Goal: Check status: Check status

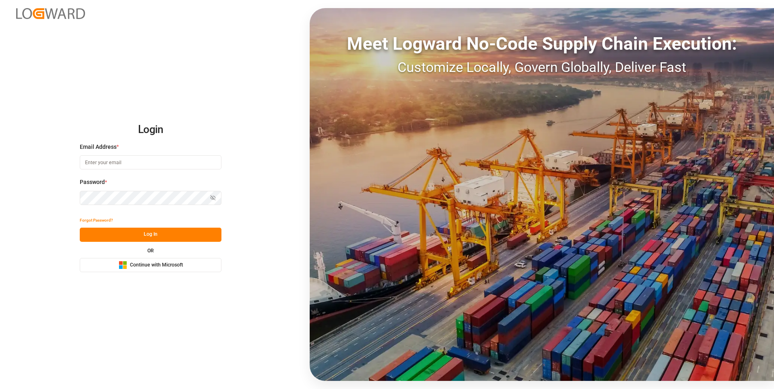
type input "[EMAIL_ADDRESS][DOMAIN_NAME]"
click at [107, 232] on button "Log In" at bounding box center [151, 235] width 142 height 14
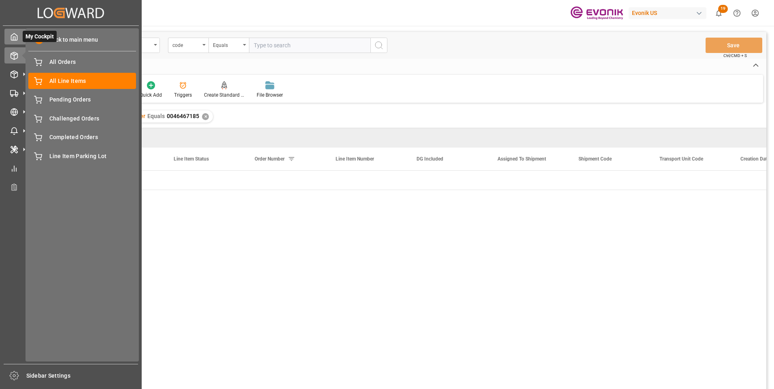
click at [15, 37] on polyline at bounding box center [14, 38] width 2 height 3
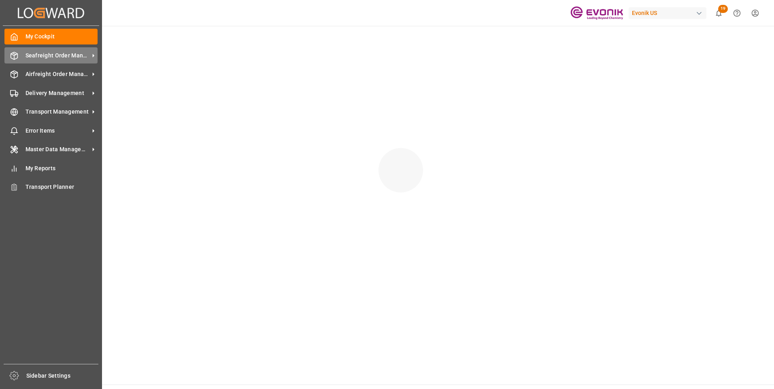
click at [61, 56] on span "Seafreight Order Management" at bounding box center [58, 55] width 64 height 9
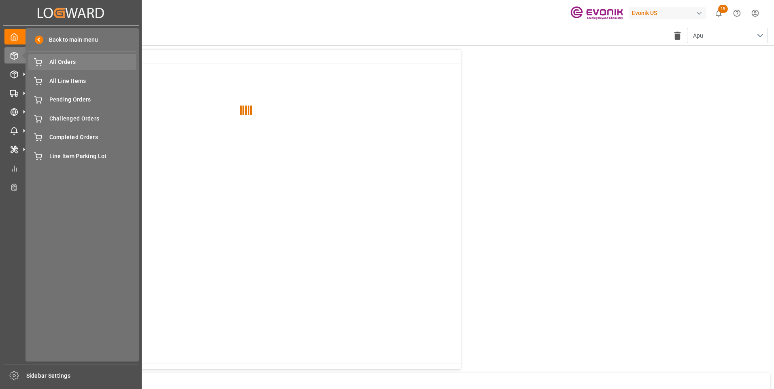
click at [70, 62] on span "All Orders" at bounding box center [92, 62] width 87 height 9
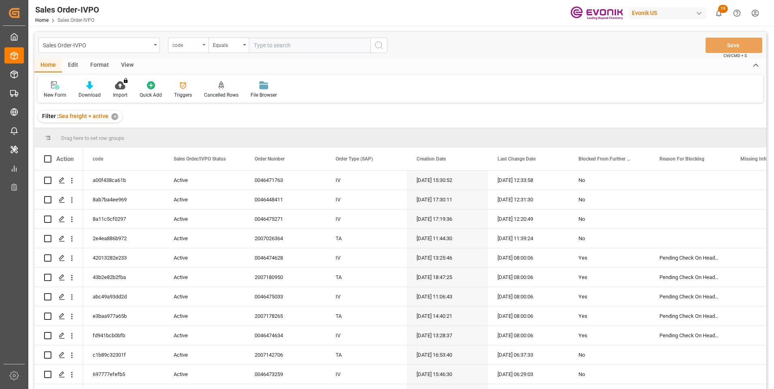
click at [199, 46] on div "code" at bounding box center [186, 44] width 28 height 9
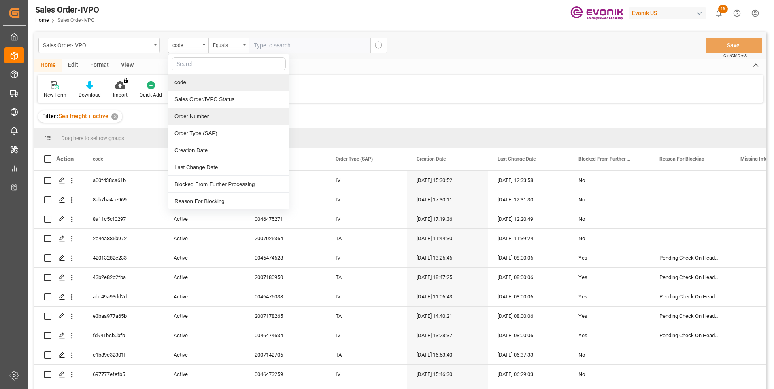
click at [187, 113] on div "Order Number" at bounding box center [228, 116] width 121 height 17
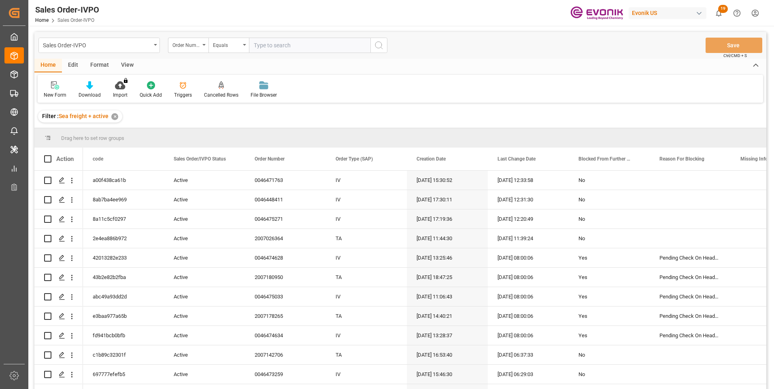
click at [267, 47] on input "text" at bounding box center [309, 45] width 121 height 15
paste input "251005000015"
type input "251005000015"
click at [382, 46] on icon "search button" at bounding box center [379, 45] width 10 height 10
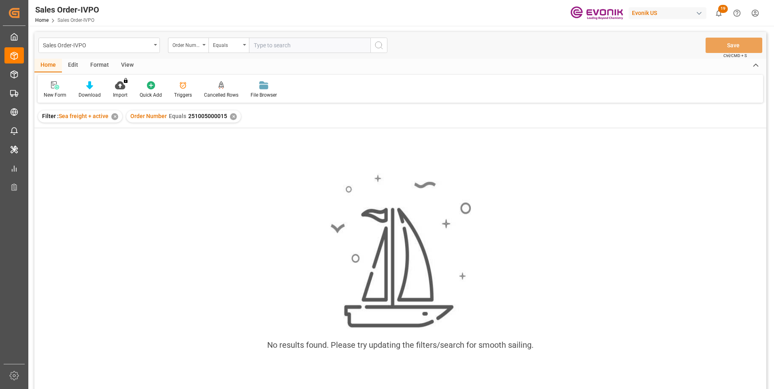
click at [274, 45] on input "text" at bounding box center [309, 45] width 121 height 15
paste input "0046467671"
type input "0046467671"
click at [376, 46] on icon "search button" at bounding box center [379, 45] width 10 height 10
click at [232, 116] on div "✕" at bounding box center [233, 116] width 7 height 7
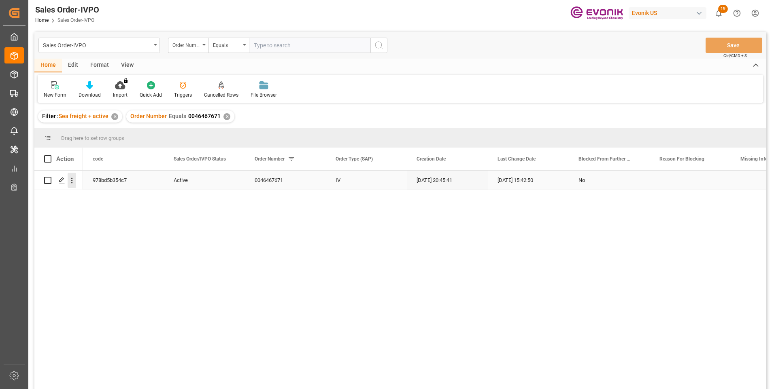
click at [73, 180] on icon "open menu" at bounding box center [72, 181] width 9 height 9
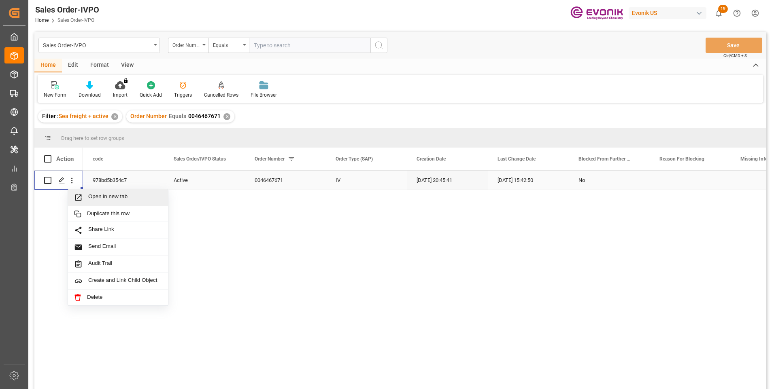
click at [87, 199] on span "Press SPACE to select this row." at bounding box center [81, 198] width 14 height 9
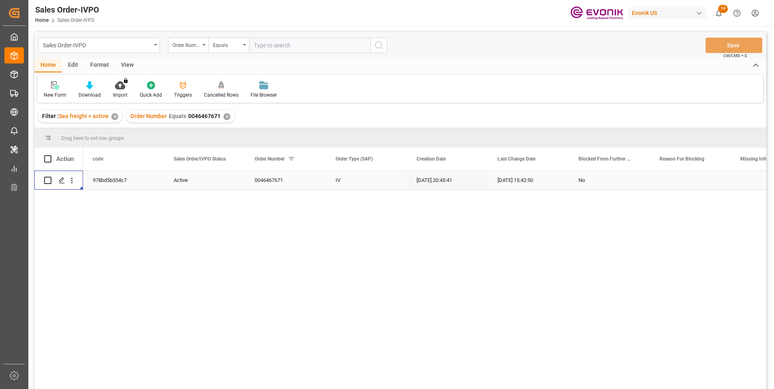
click at [266, 43] on input "text" at bounding box center [309, 45] width 121 height 15
paste input "0046474676"
type input "0046474676"
click at [379, 43] on icon "search button" at bounding box center [379, 45] width 10 height 10
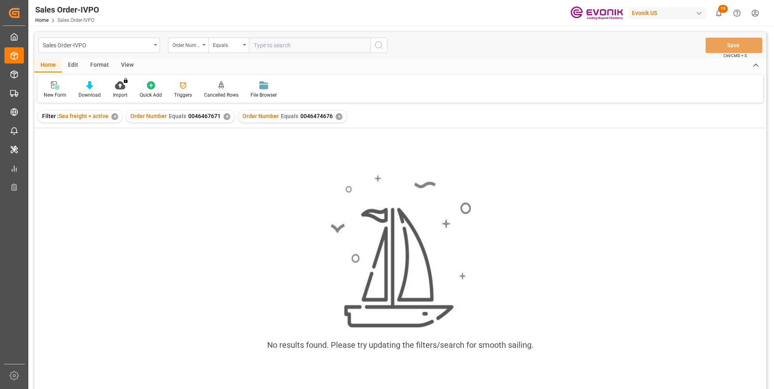
click at [226, 116] on div "✕" at bounding box center [226, 116] width 7 height 7
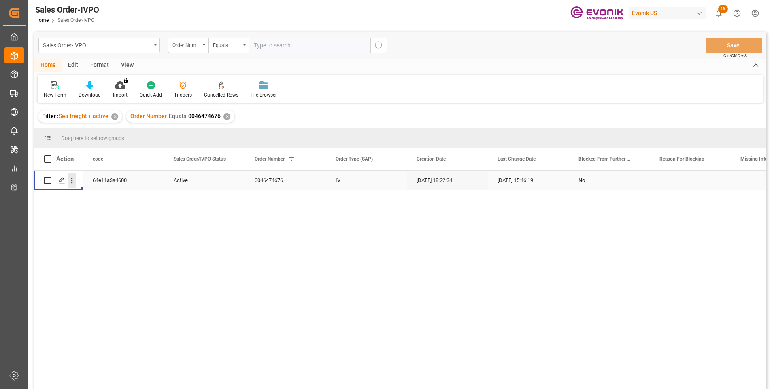
click at [73, 183] on icon "open menu" at bounding box center [72, 181] width 9 height 9
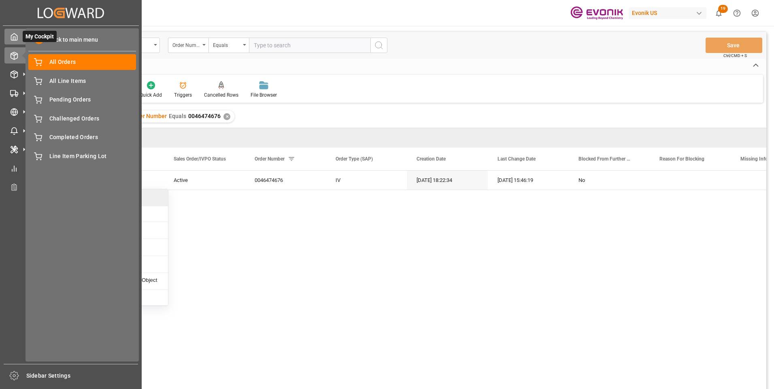
click at [15, 39] on icon at bounding box center [14, 37] width 8 height 8
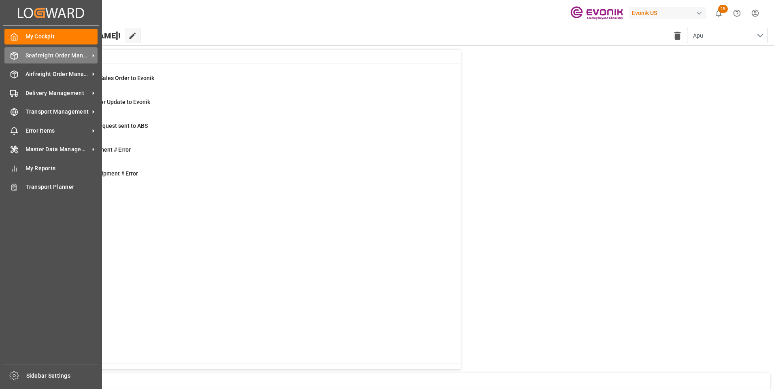
click at [56, 54] on span "Seafreight Order Management" at bounding box center [58, 55] width 64 height 9
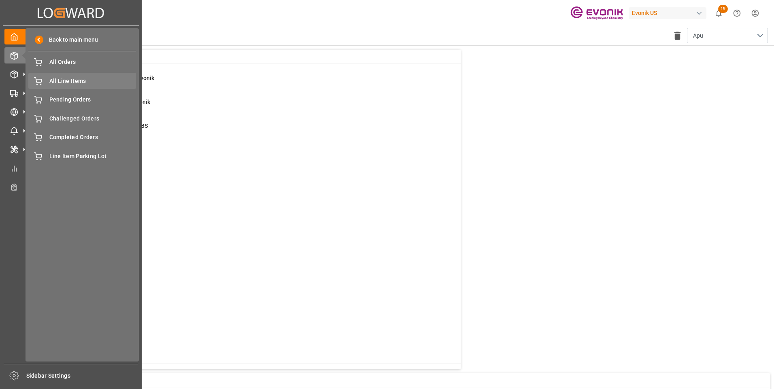
click at [56, 79] on span "All Line Items" at bounding box center [92, 81] width 87 height 9
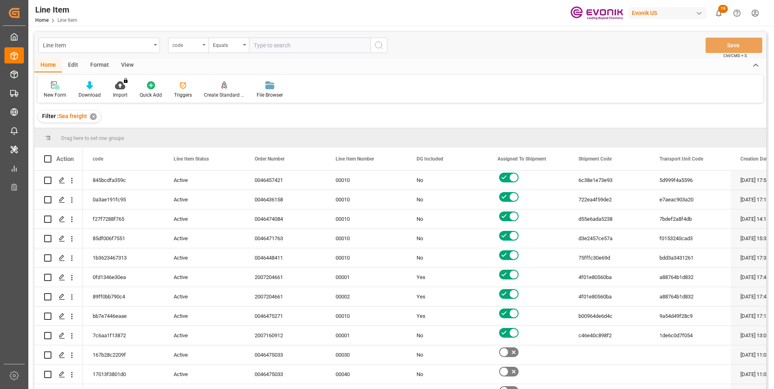
click at [205, 47] on div "code" at bounding box center [188, 45] width 40 height 15
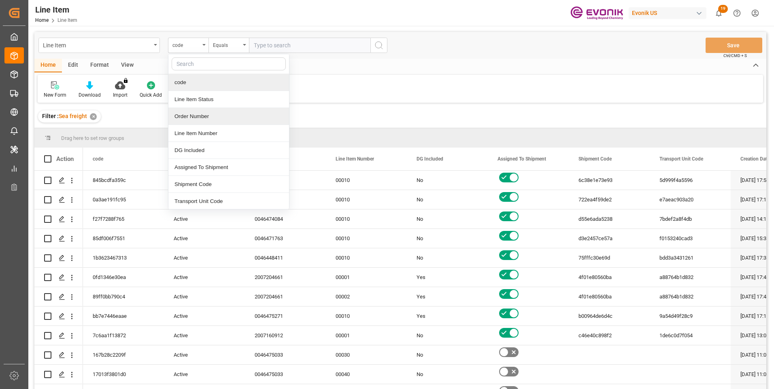
click at [186, 115] on div "Order Number" at bounding box center [228, 116] width 121 height 17
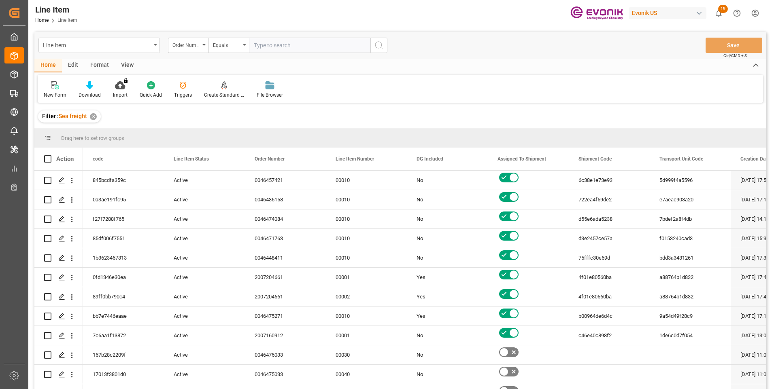
click at [258, 45] on input "text" at bounding box center [309, 45] width 121 height 15
paste input "0046474676"
type input "0046474676"
click at [376, 45] on icon "search button" at bounding box center [379, 45] width 10 height 10
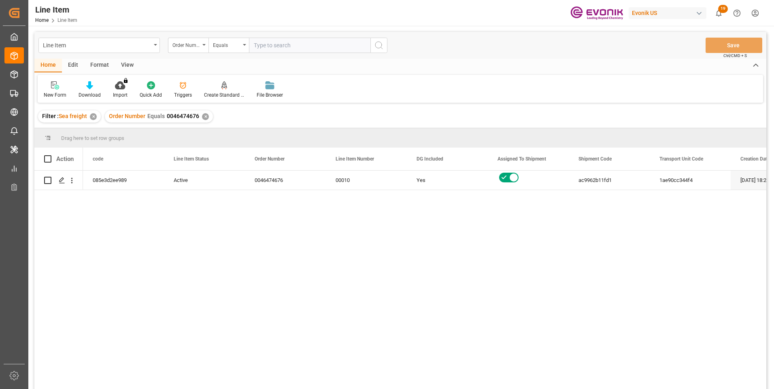
click at [128, 63] on div "View" at bounding box center [127, 66] width 25 height 14
click at [88, 85] on icon at bounding box center [92, 85] width 8 height 8
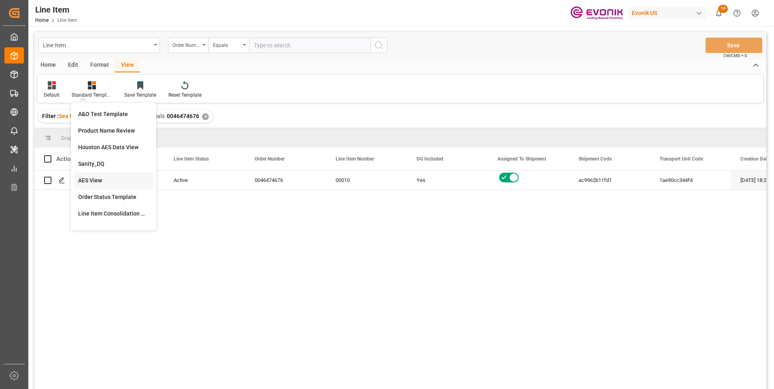
click at [99, 176] on div "AES View" at bounding box center [113, 180] width 79 height 17
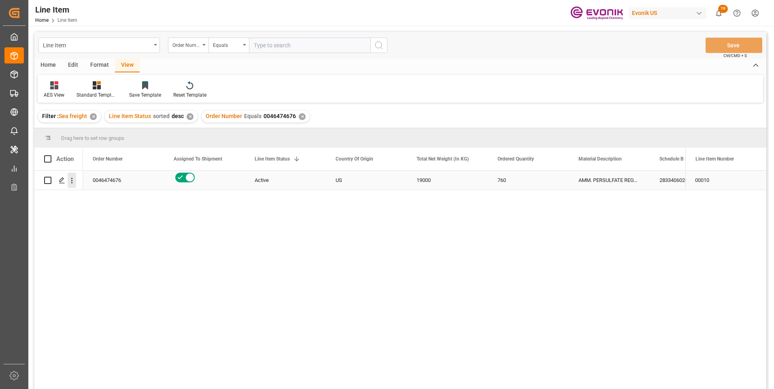
click at [70, 183] on icon "open menu" at bounding box center [72, 181] width 9 height 9
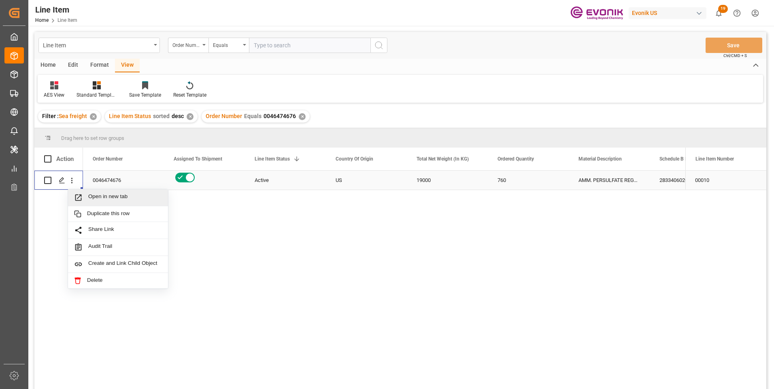
click at [95, 195] on span "Open in new tab" at bounding box center [125, 198] width 74 height 9
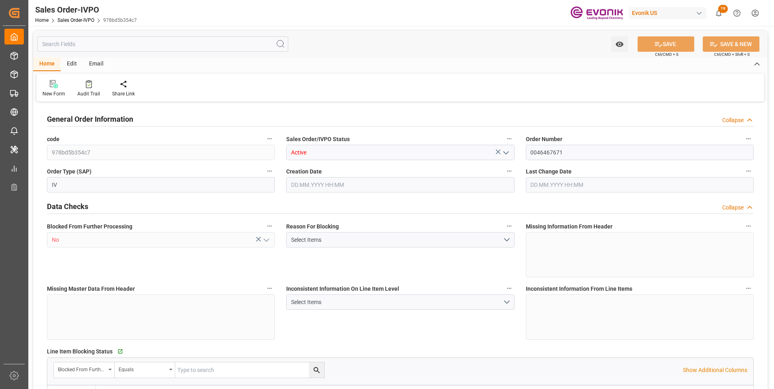
type input "BEANR"
type input "0"
type input "1"
type input "2"
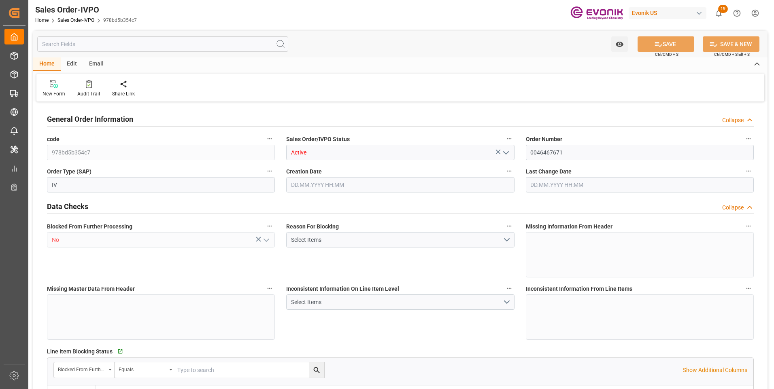
type input "9366"
type input "41.8674"
type input "17000"
type input "30"
type input "13.08.2025 20:45"
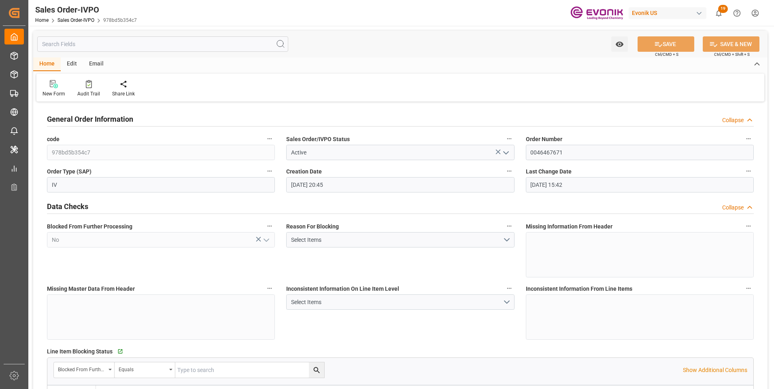
type input "19.08.2025 15:42"
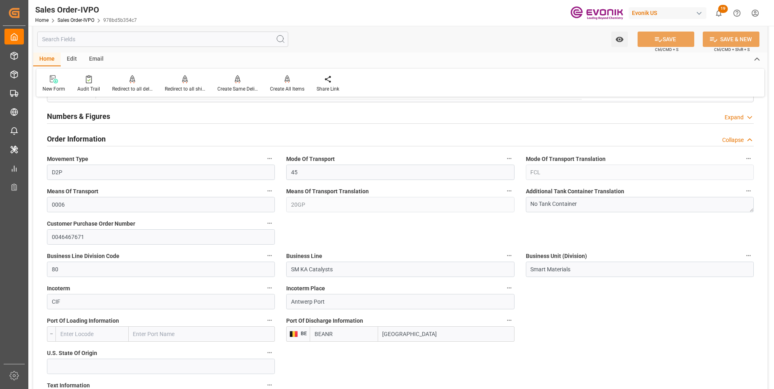
scroll to position [526, 0]
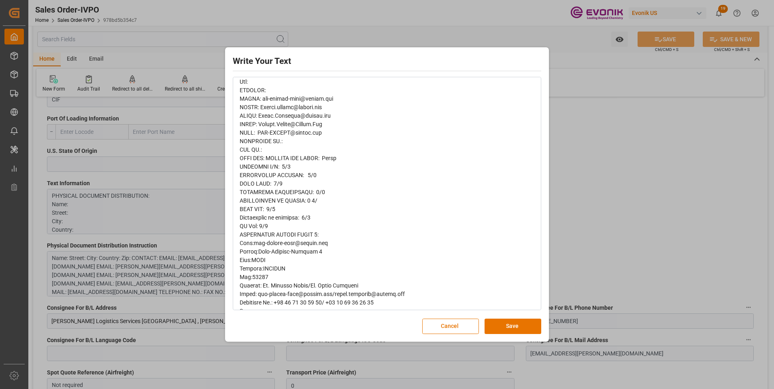
scroll to position [121, 0]
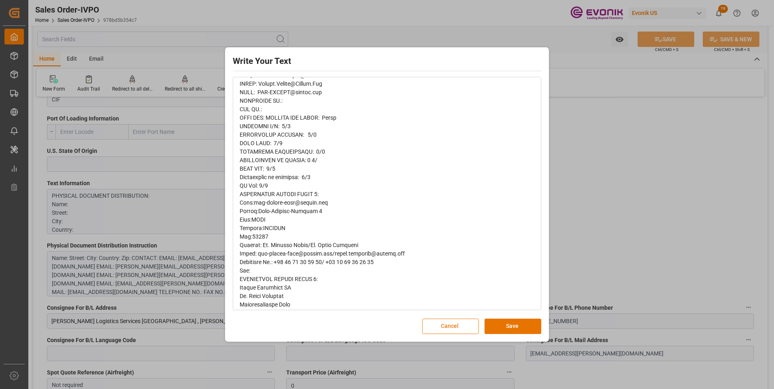
click at [444, 326] on button "Cancel" at bounding box center [450, 326] width 57 height 15
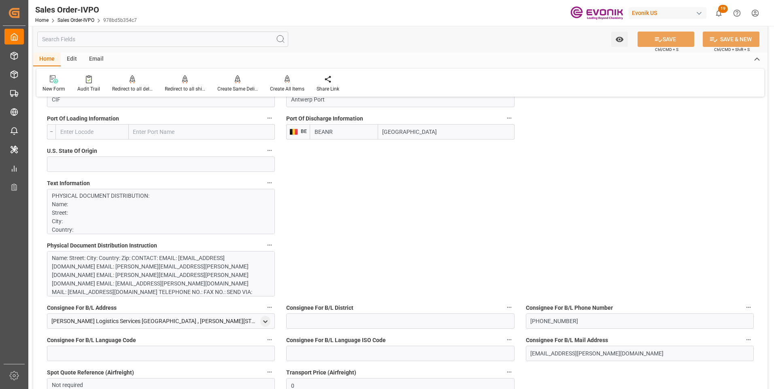
click at [153, 41] on input "text" at bounding box center [162, 39] width 251 height 15
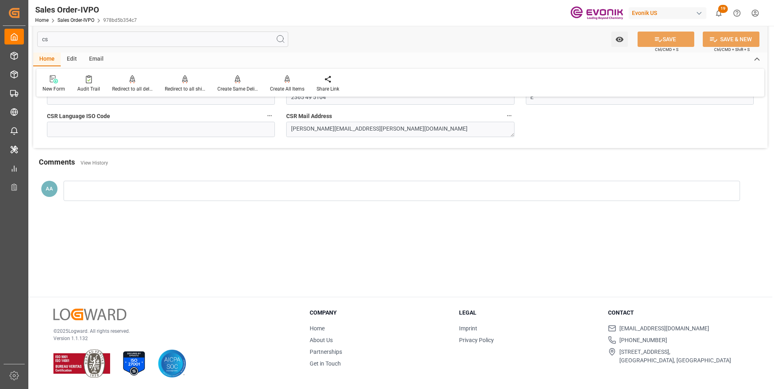
scroll to position [0, 0]
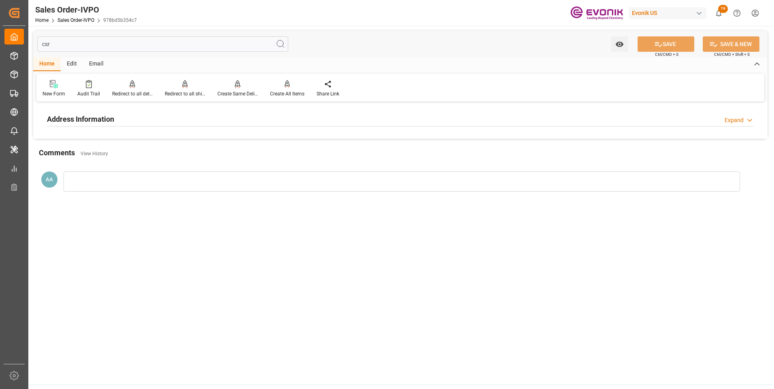
type input "csr"
click at [100, 117] on h2 "Address Information" at bounding box center [80, 119] width 67 height 11
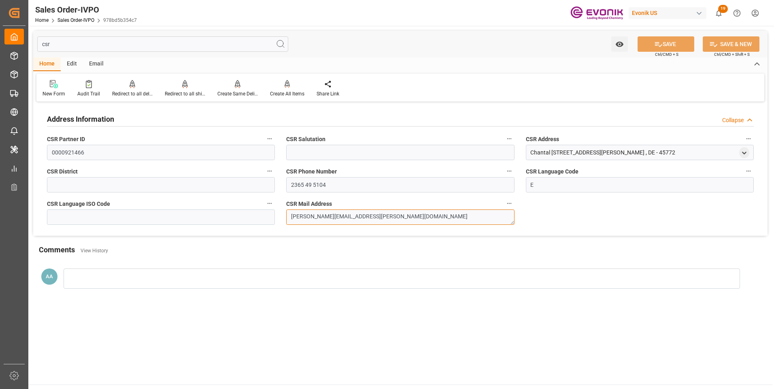
click at [350, 216] on textarea "chantal.witte@evonik.com" at bounding box center [400, 217] width 228 height 15
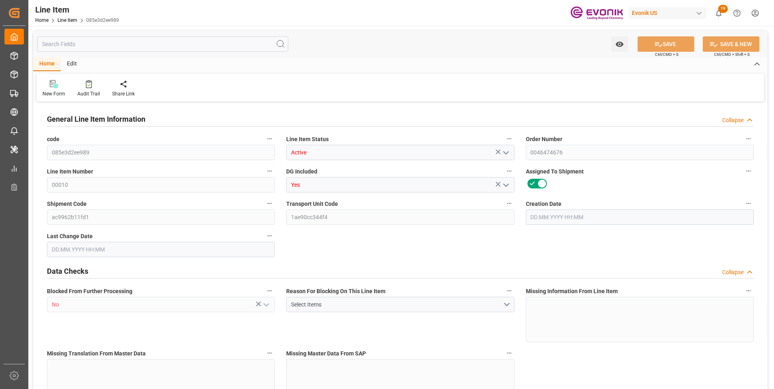
type input "19"
type input "19342"
type input "19000"
type input "17.86"
type input "760"
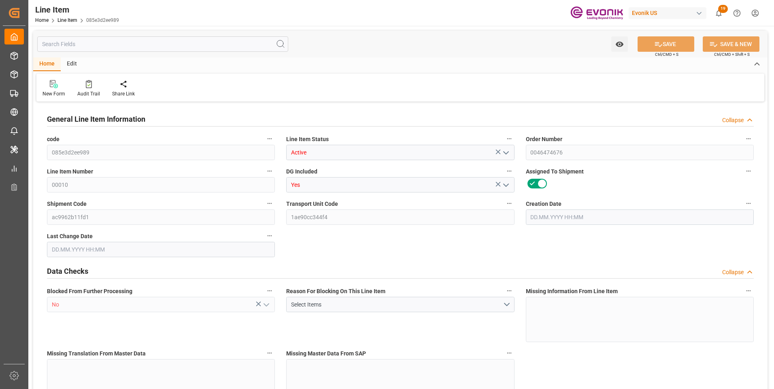
type input "278920"
type input "760"
type input "19000"
type input "19342"
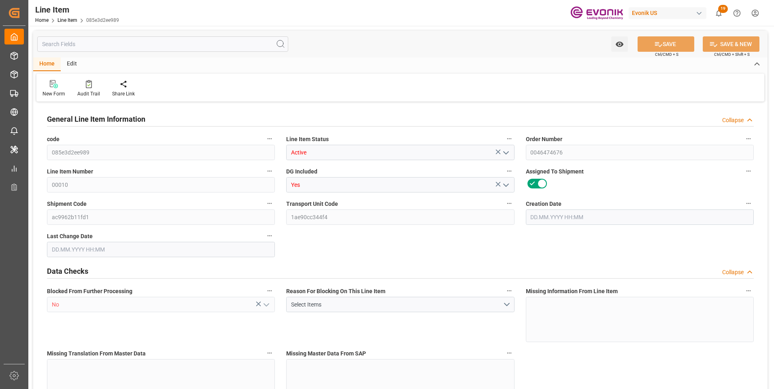
type input "19798"
type input "19000"
type input "17.86"
type input "17860"
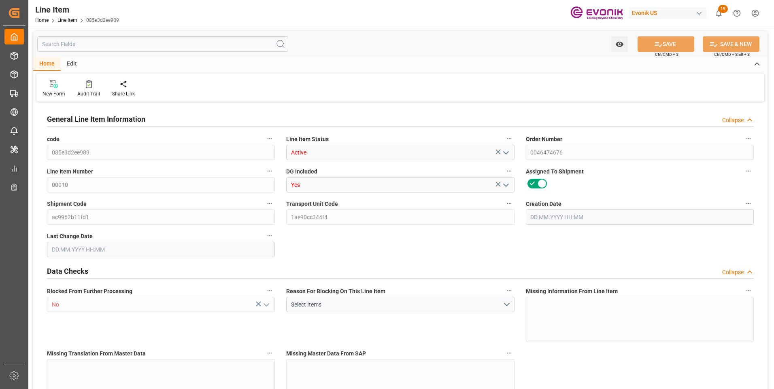
type input "760"
type input "19342"
type input "19000"
type input "17.86"
type input "23.09.2025 18:22"
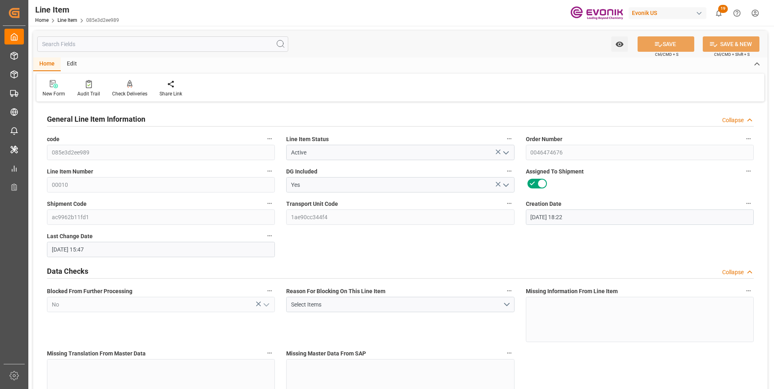
type input "02.10.2025 15:47"
type input "28.11.2025"
type input "10.10.2025"
type input "11.10.2025"
type input "10.10.2025"
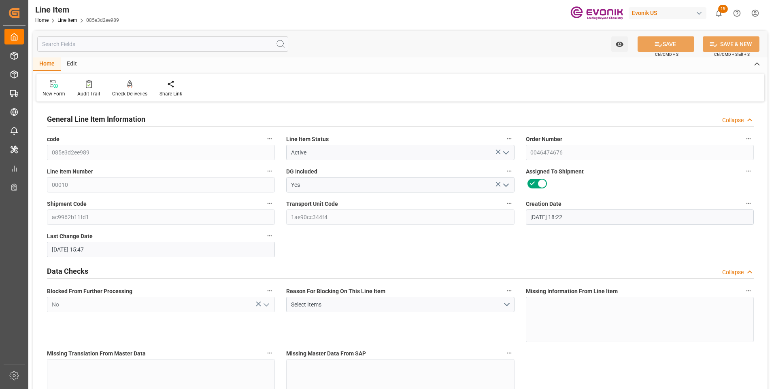
click at [122, 45] on input "text" at bounding box center [162, 43] width 251 height 15
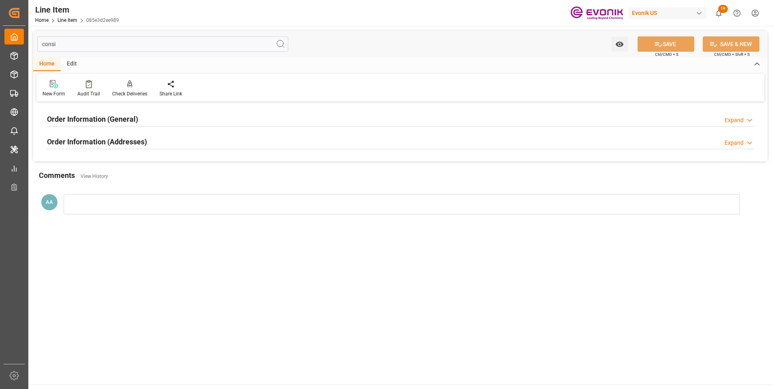
type input "consi"
click at [111, 119] on h2 "Order Information (General)" at bounding box center [92, 119] width 91 height 11
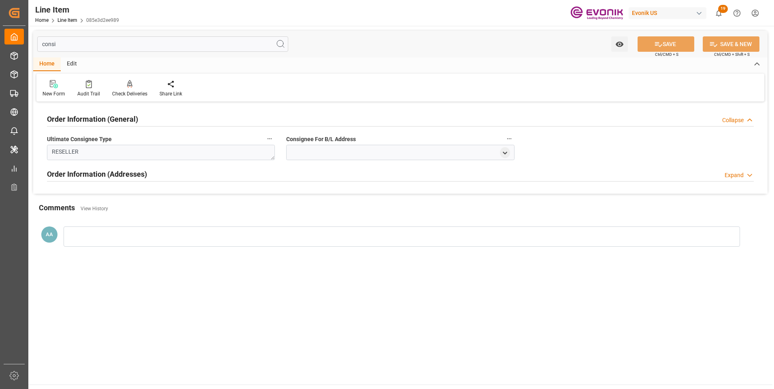
click at [111, 119] on h2 "Order Information (General)" at bounding box center [92, 119] width 91 height 11
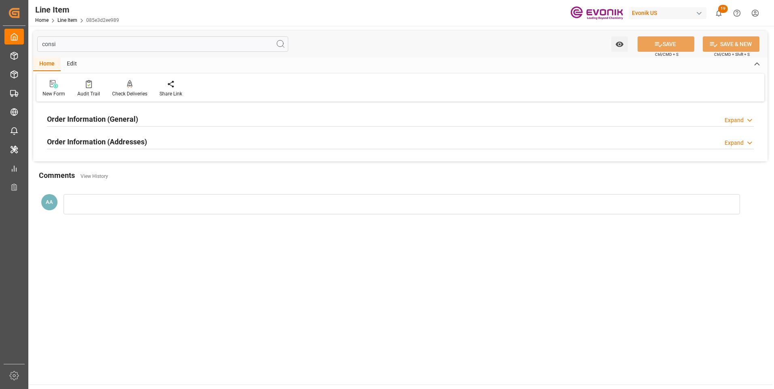
click at [118, 141] on h2 "Order Information (Addresses)" at bounding box center [97, 141] width 100 height 11
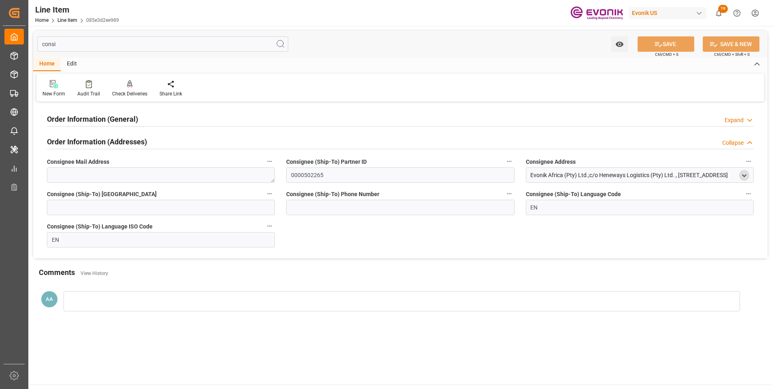
click at [746, 175] on icon "open menu" at bounding box center [744, 175] width 7 height 7
